Goal: Information Seeking & Learning: Learn about a topic

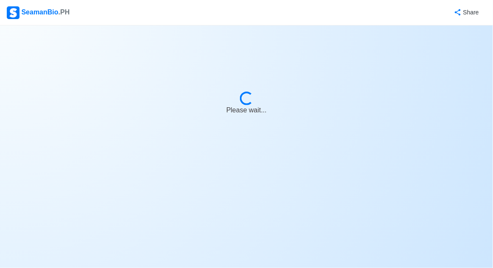
select select "Others"
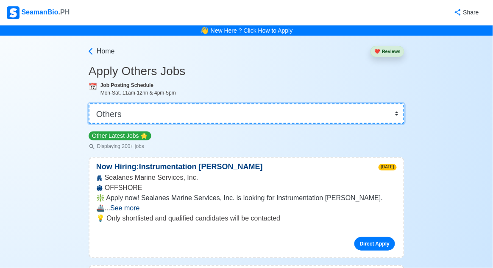
click at [385, 107] on select "👉 Select Rank or Position Master Chief Officer 2nd Officer 3rd Officer Junior O…" at bounding box center [247, 113] width 316 height 20
click at [89, 103] on select "👉 Select Rank or Position Master Chief Officer 2nd Officer 3rd Officer Junior O…" at bounding box center [247, 113] width 316 height 20
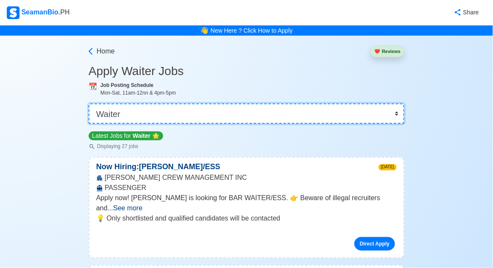
click at [384, 111] on select "👉 Select Rank or Position Master Chief Officer 2nd Officer 3rd Officer Junior O…" at bounding box center [247, 113] width 316 height 20
click at [89, 103] on select "👉 Select Rank or Position Master Chief Officer 2nd Officer 3rd Officer Junior O…" at bounding box center [247, 113] width 316 height 20
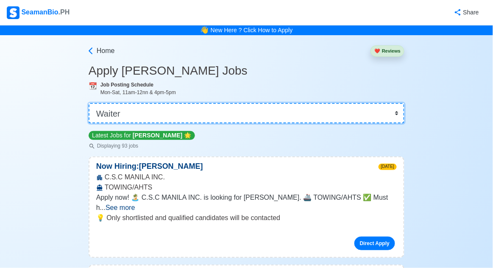
scroll to position [1, 0]
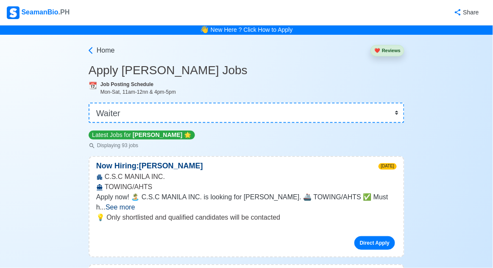
click at [135, 204] on span "See more" at bounding box center [120, 207] width 29 height 7
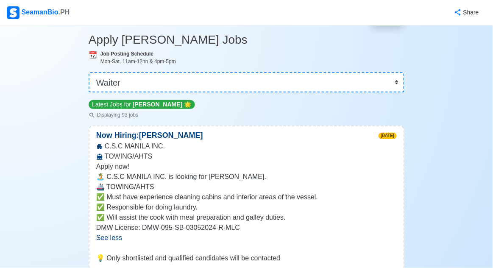
scroll to position [0, 0]
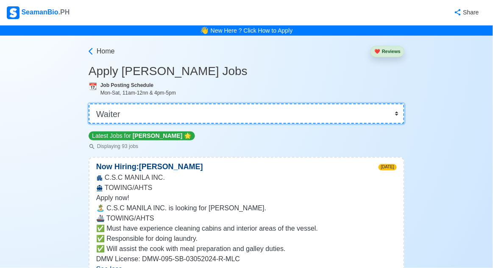
click at [369, 104] on select "👉 Select Rank or Position Master Chief Officer 2nd Officer 3rd Officer Junior O…" at bounding box center [247, 113] width 316 height 20
click at [89, 103] on select "👉 Select Rank or Position Master Chief Officer 2nd Officer 3rd Officer Junior O…" at bounding box center [247, 113] width 316 height 20
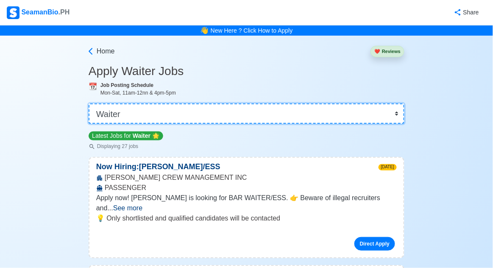
click at [366, 115] on select "👉 Select Rank or Position Master Chief Officer 2nd Officer 3rd Officer Junior O…" at bounding box center [247, 113] width 316 height 20
select select "Others"
click at [89, 103] on select "👉 Select Rank or Position Master Chief Officer 2nd Officer 3rd Officer Junior O…" at bounding box center [247, 113] width 316 height 20
